Goal: Information Seeking & Learning: Learn about a topic

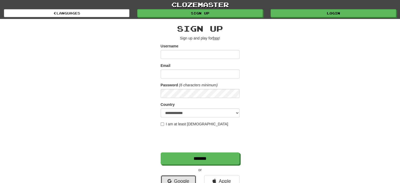
click at [172, 180] on link "Google" at bounding box center [178, 181] width 35 height 12
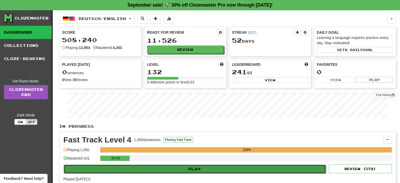
click at [197, 169] on button "Play" at bounding box center [195, 168] width 262 height 9
select select "**"
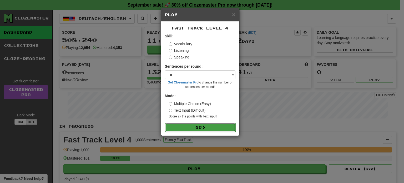
click at [202, 129] on button "Go" at bounding box center [200, 127] width 70 height 9
